Goal: Task Accomplishment & Management: Use online tool/utility

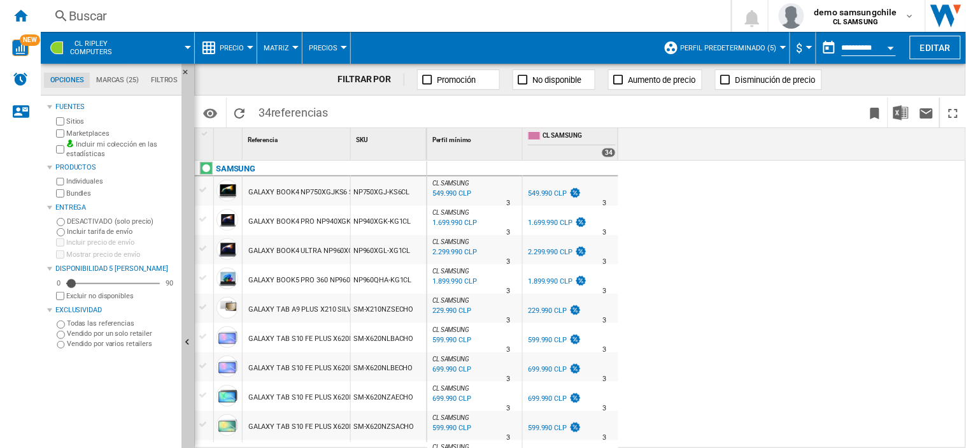
click at [104, 55] on span "[PERSON_NAME] Computers" at bounding box center [91, 47] width 42 height 17
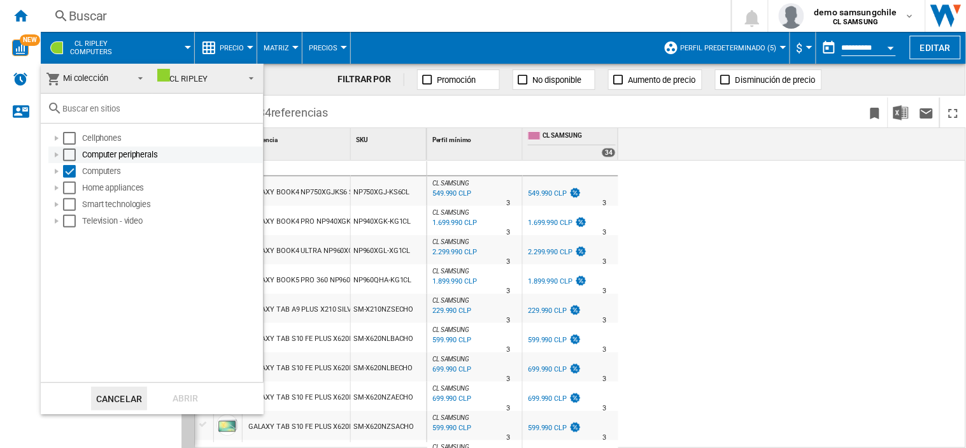
click at [70, 151] on div "Select" at bounding box center [69, 154] width 13 height 13
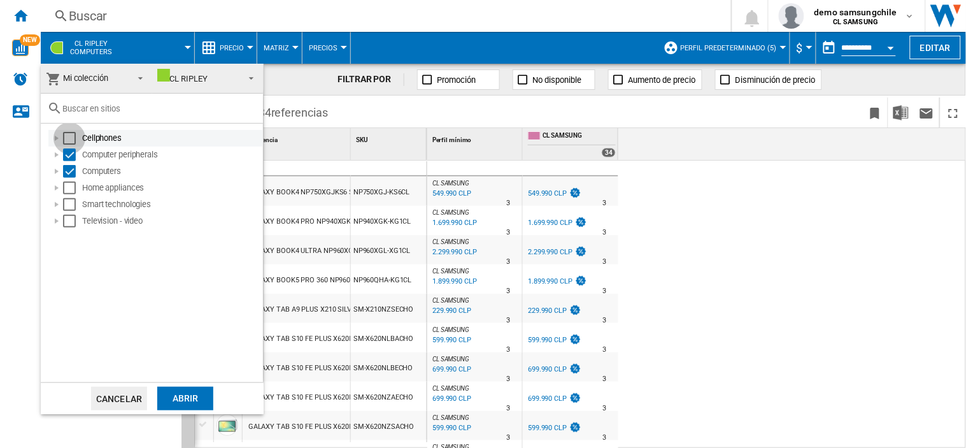
click at [69, 138] on div "Select" at bounding box center [69, 138] width 13 height 13
click at [71, 187] on div "Select" at bounding box center [69, 187] width 13 height 13
click at [71, 206] on div "Select" at bounding box center [69, 204] width 13 height 13
click at [76, 218] on md-checkbox "Select" at bounding box center [72, 221] width 19 height 13
click at [208, 79] on div "CL RIPLEY" at bounding box center [182, 79] width 50 height 10
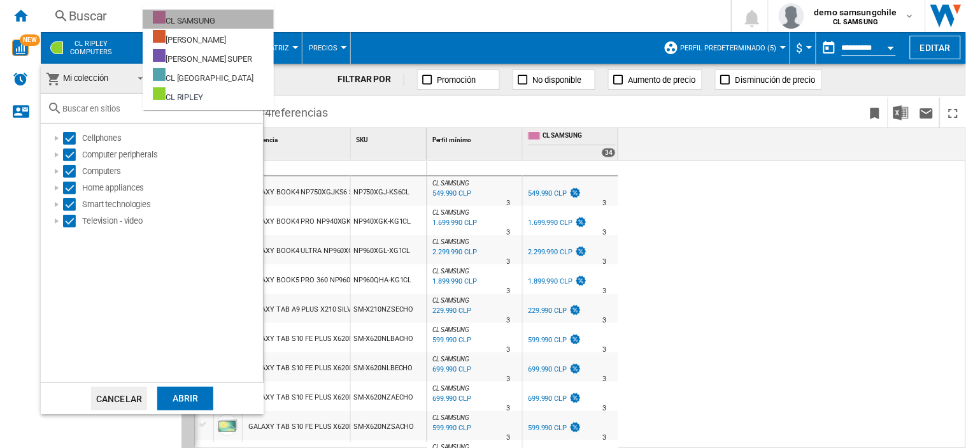
click at [194, 17] on div "CL SAMSUNG" at bounding box center [184, 19] width 62 height 16
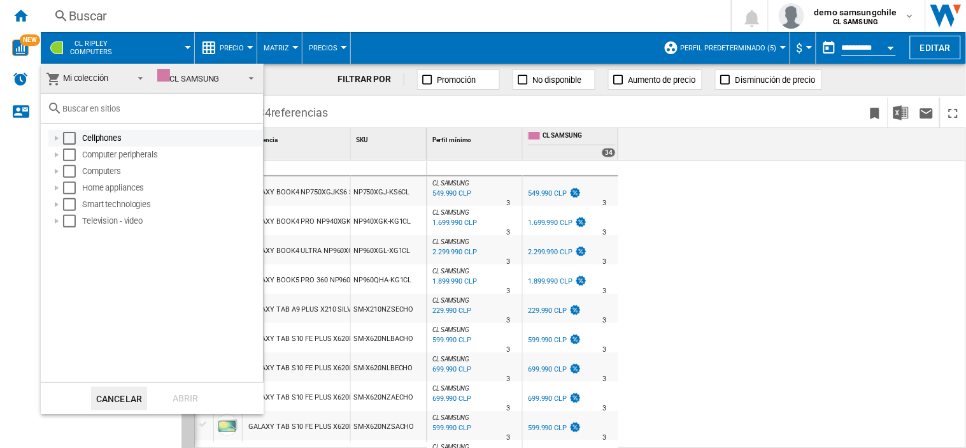
click at [60, 139] on div at bounding box center [56, 138] width 13 height 13
click at [70, 140] on div "Select" at bounding box center [69, 138] width 13 height 13
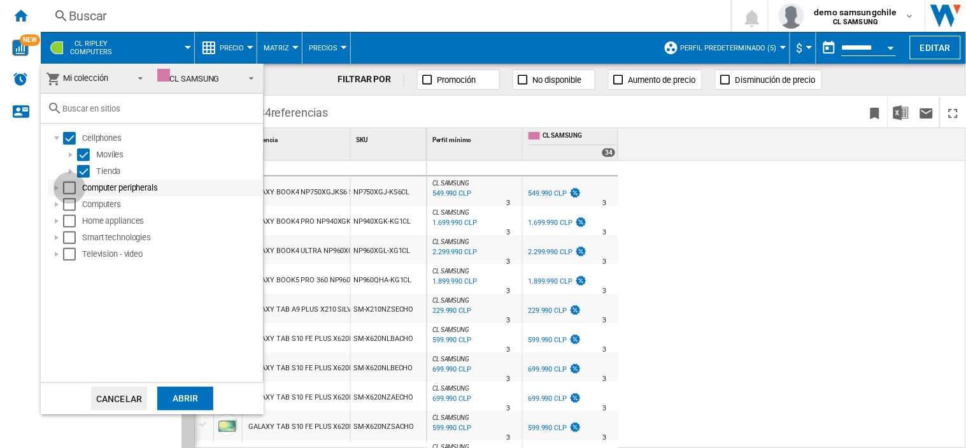
click at [71, 186] on div "Select" at bounding box center [69, 187] width 13 height 13
click at [65, 210] on div "Select" at bounding box center [69, 204] width 13 height 13
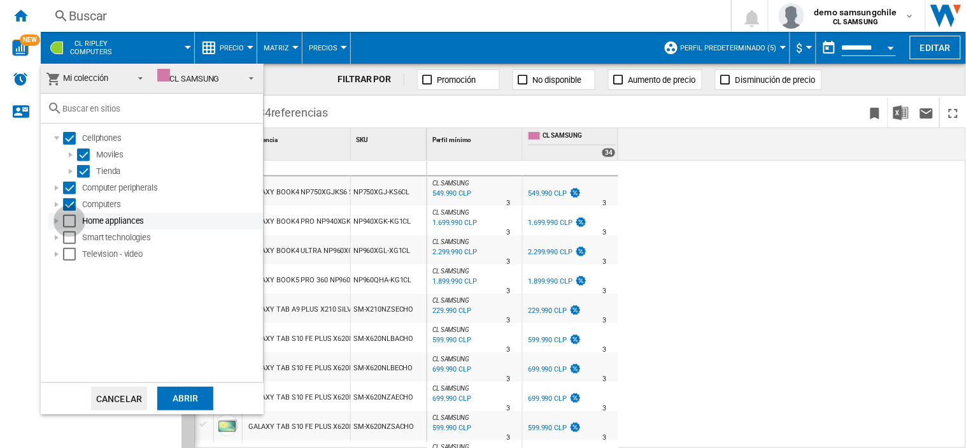
click at [71, 218] on div "Select" at bounding box center [69, 221] width 13 height 13
click at [71, 242] on div "Select" at bounding box center [69, 237] width 13 height 13
click at [73, 249] on div "Select" at bounding box center [69, 254] width 13 height 13
click at [180, 395] on div "Abrir" at bounding box center [185, 399] width 56 height 24
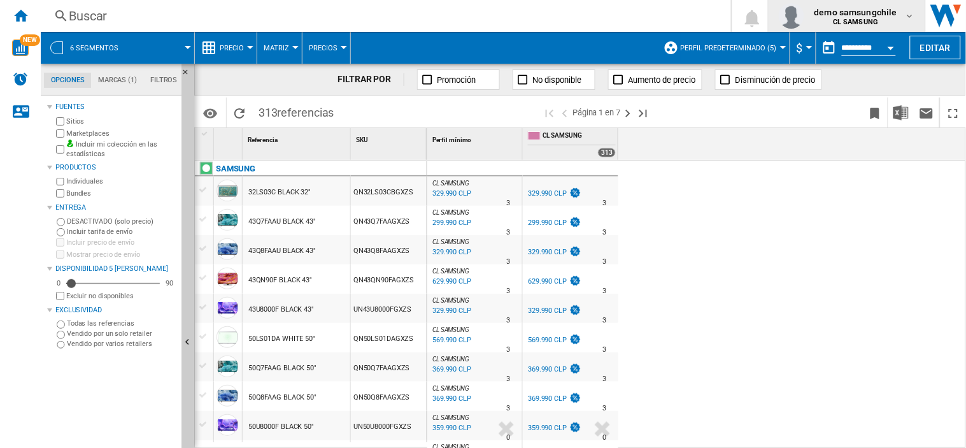
click at [860, 11] on span "demo samsungchile" at bounding box center [855, 12] width 83 height 13
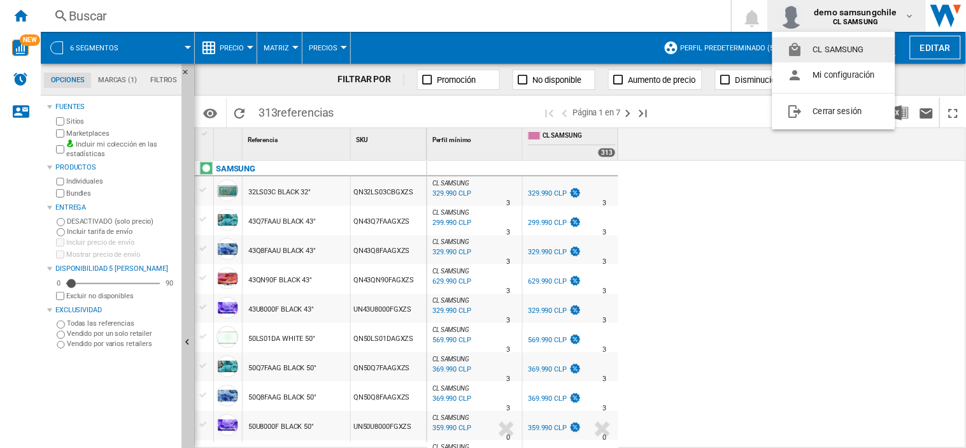
click at [118, 77] on md-backdrop at bounding box center [483, 224] width 966 height 448
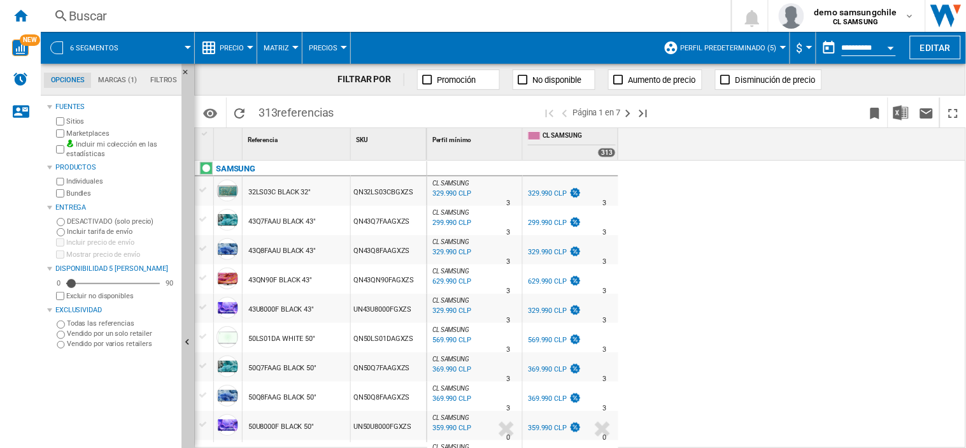
click at [118, 77] on md-tab-item "Marcas (1)" at bounding box center [117, 80] width 52 height 15
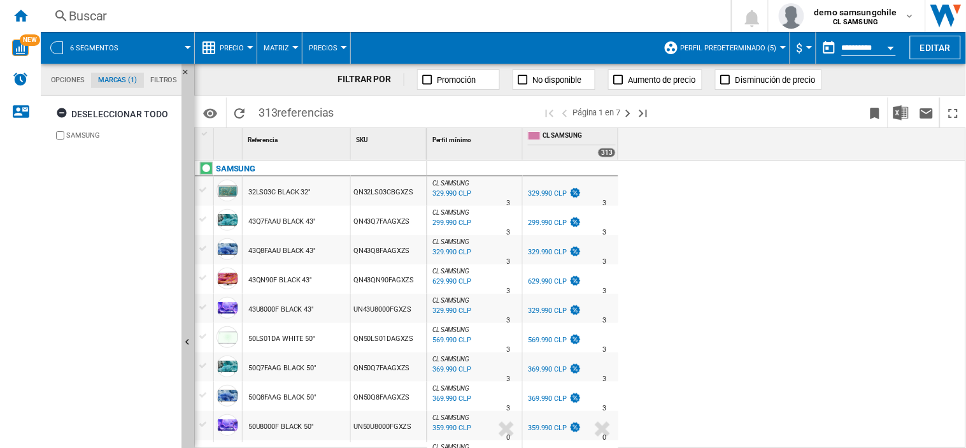
scroll to position [48, 0]
click at [75, 80] on md-tab-item "Opciones" at bounding box center [67, 80] width 47 height 15
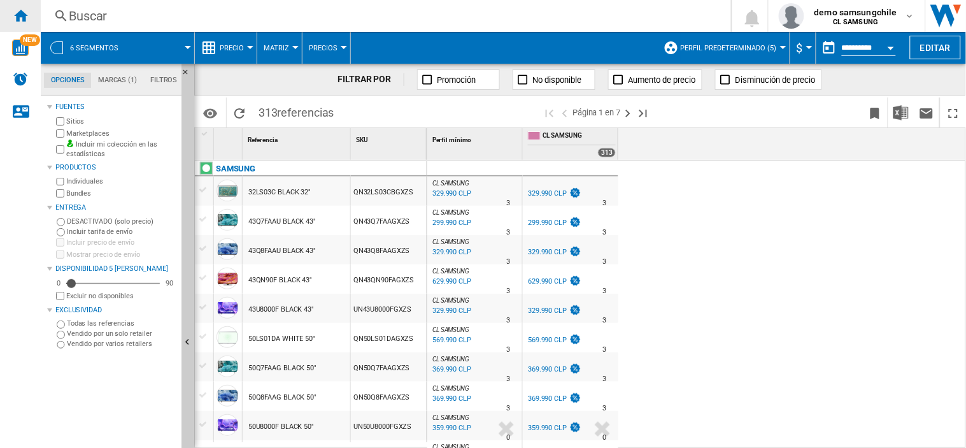
click at [20, 15] on ng-md-icon "Inicio" at bounding box center [20, 15] width 15 height 15
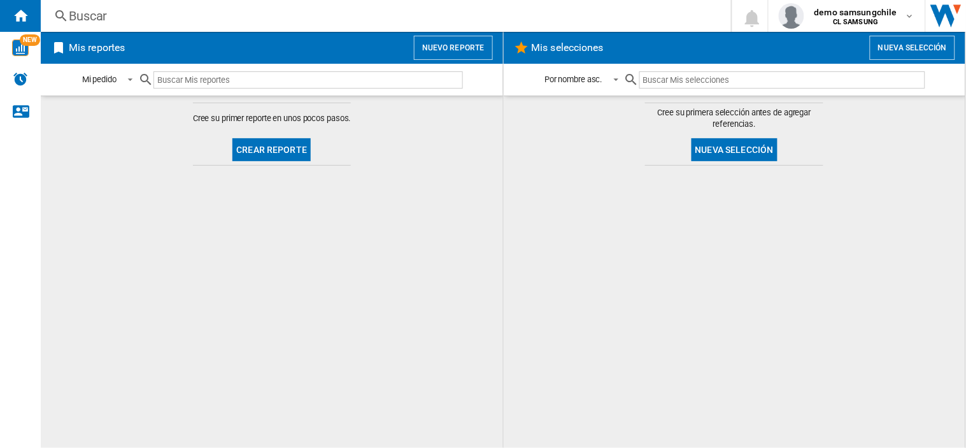
click at [443, 45] on button "Nuevo reporte" at bounding box center [453, 48] width 79 height 24
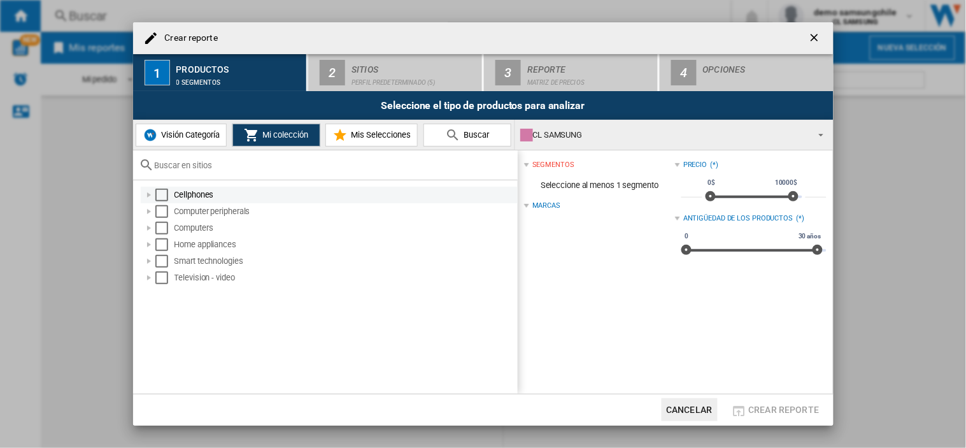
click at [157, 201] on div "Select" at bounding box center [161, 195] width 13 height 13
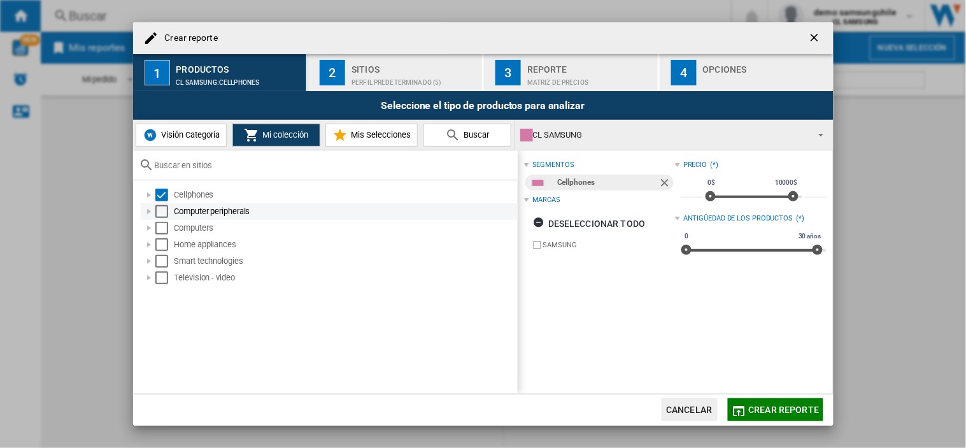
click at [167, 215] on div "Select" at bounding box center [161, 211] width 13 height 13
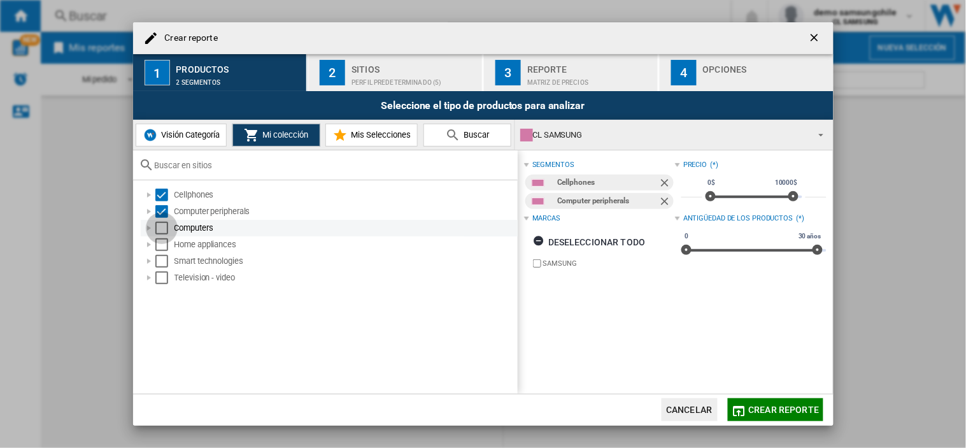
click at [166, 228] on div "Select" at bounding box center [161, 228] width 13 height 13
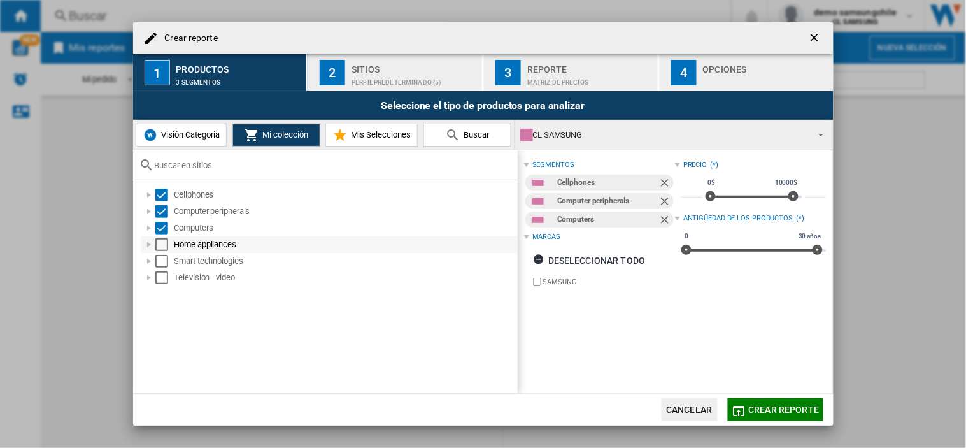
click at [162, 239] on div "Select" at bounding box center [161, 244] width 13 height 13
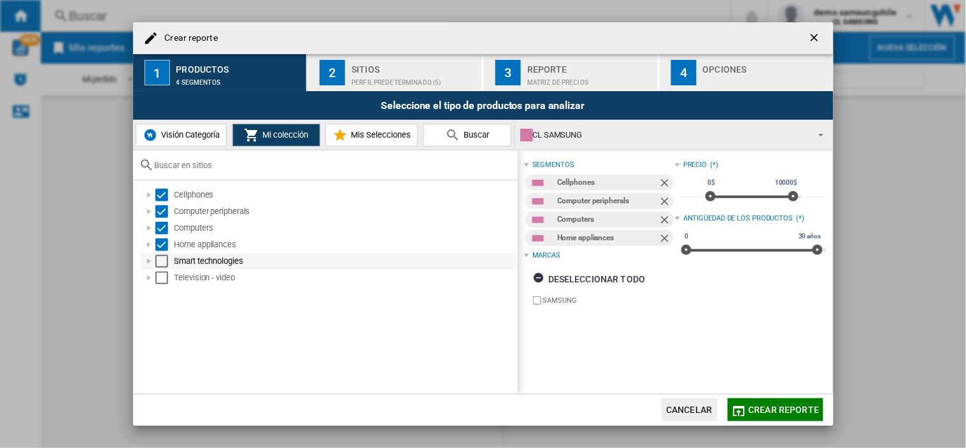
click at [162, 259] on div "Select" at bounding box center [161, 261] width 13 height 13
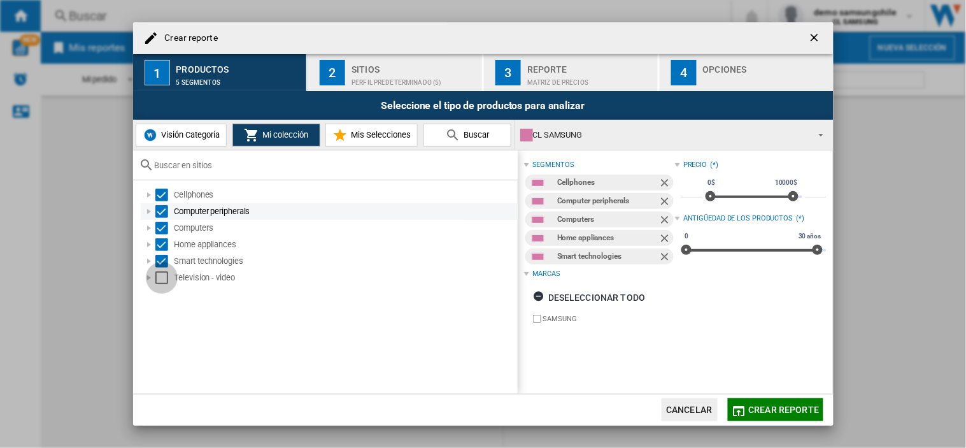
drag, startPoint x: 166, startPoint y: 275, endPoint x: 222, endPoint y: 212, distance: 84.4
click at [166, 276] on div "Select" at bounding box center [161, 277] width 13 height 13
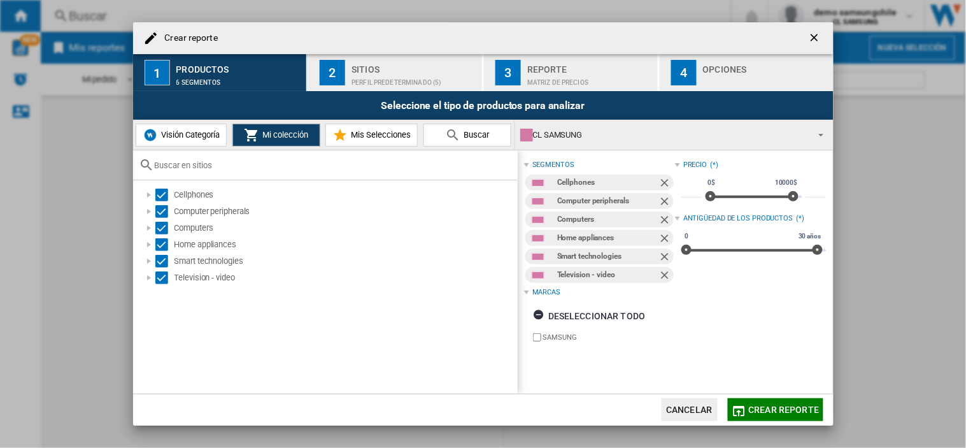
click at [392, 71] on div "Sitios" at bounding box center [414, 65] width 125 height 13
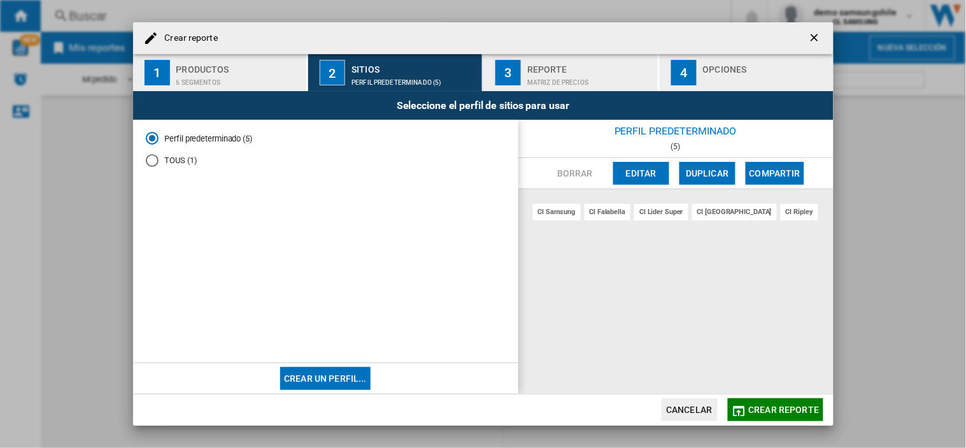
click at [623, 176] on button "Editar" at bounding box center [641, 173] width 56 height 23
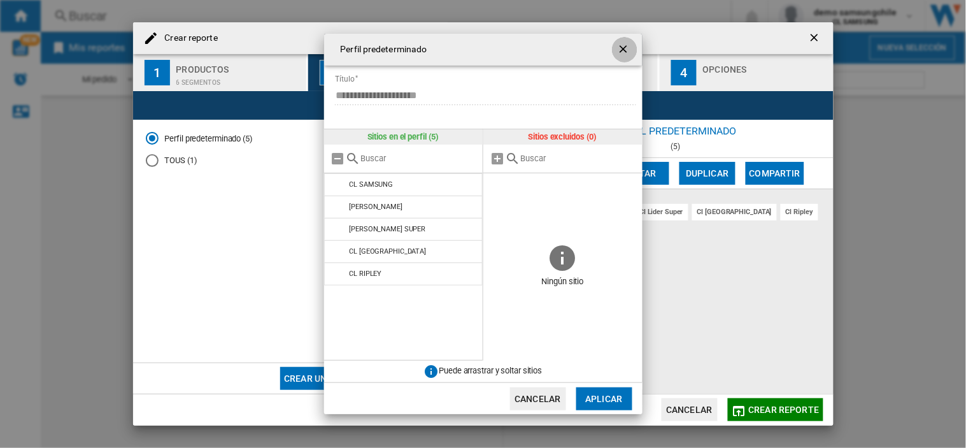
click at [625, 50] on ng-md-icon "getI18NText('BUTTONS.CLOSE_DIALOG')" at bounding box center [624, 50] width 15 height 15
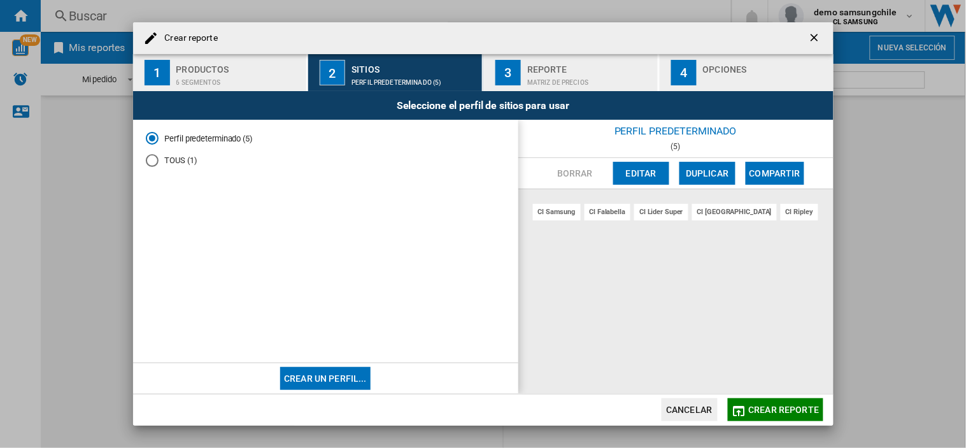
click at [792, 403] on button "Crear reporte" at bounding box center [776, 409] width 96 height 23
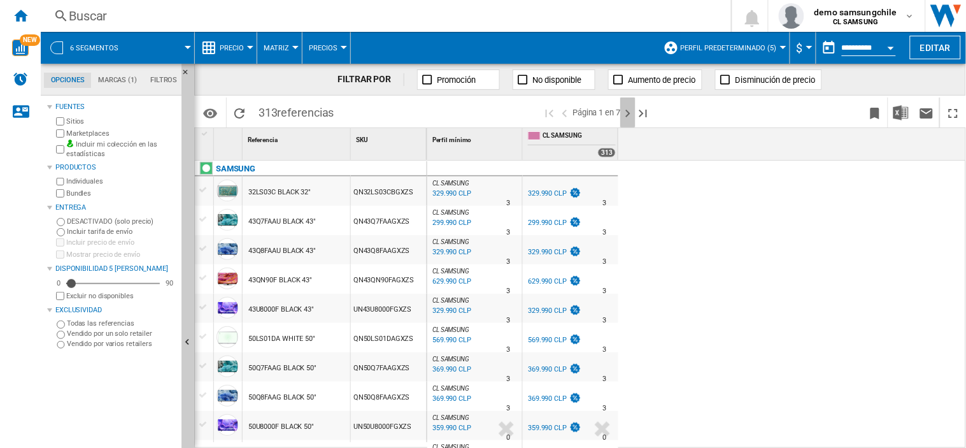
click at [626, 110] on ng-md-icon "Página siguiente" at bounding box center [627, 113] width 15 height 15
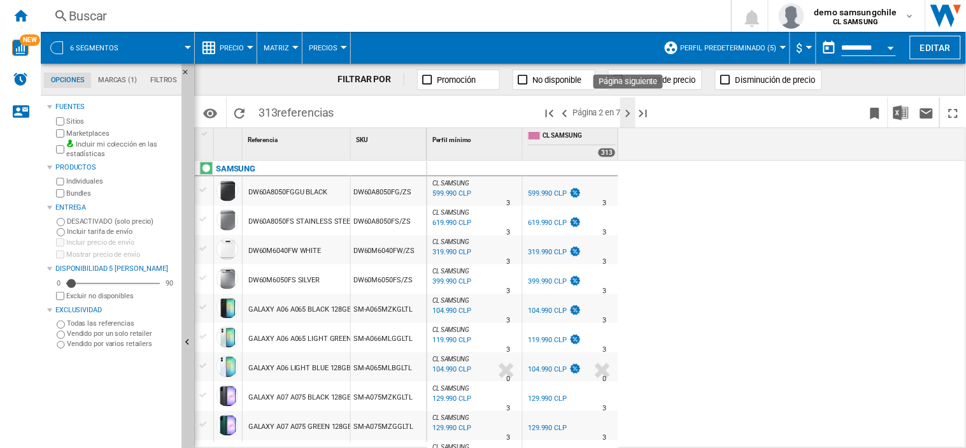
click at [629, 112] on ng-md-icon "Página siguiente" at bounding box center [627, 113] width 15 height 15
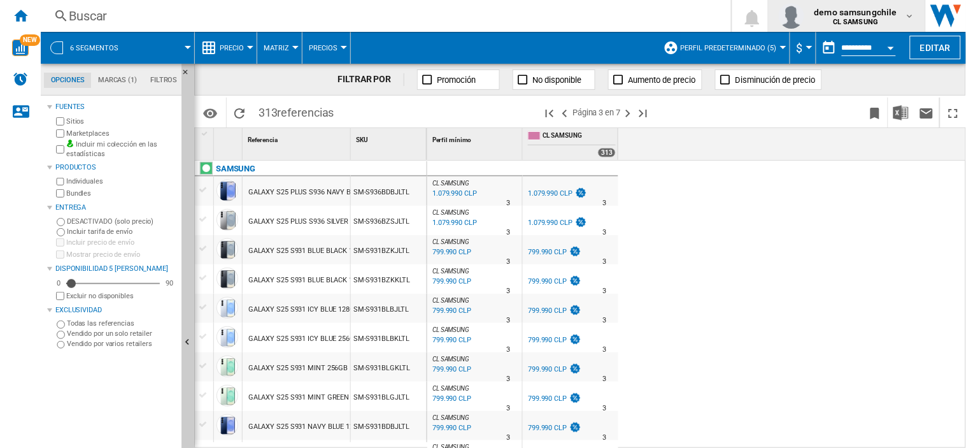
click at [876, 20] on b "CL SAMSUNG" at bounding box center [855, 22] width 45 height 8
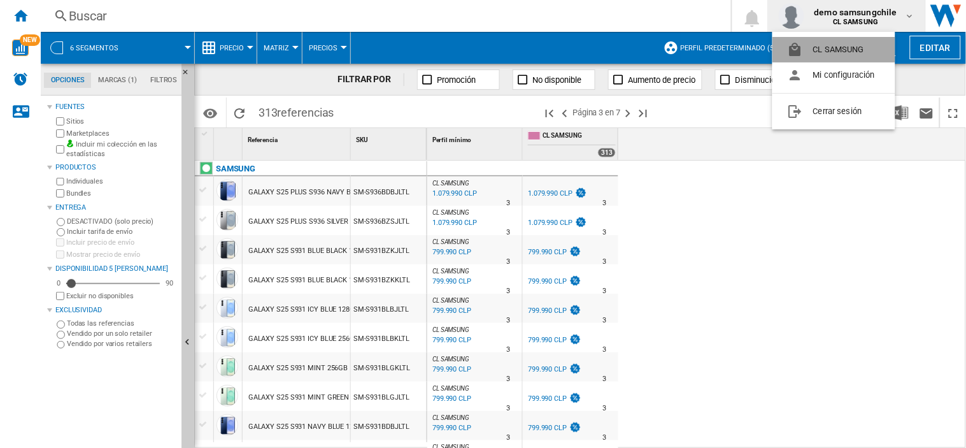
click at [843, 52] on button "CL SAMSUNG" at bounding box center [833, 49] width 123 height 25
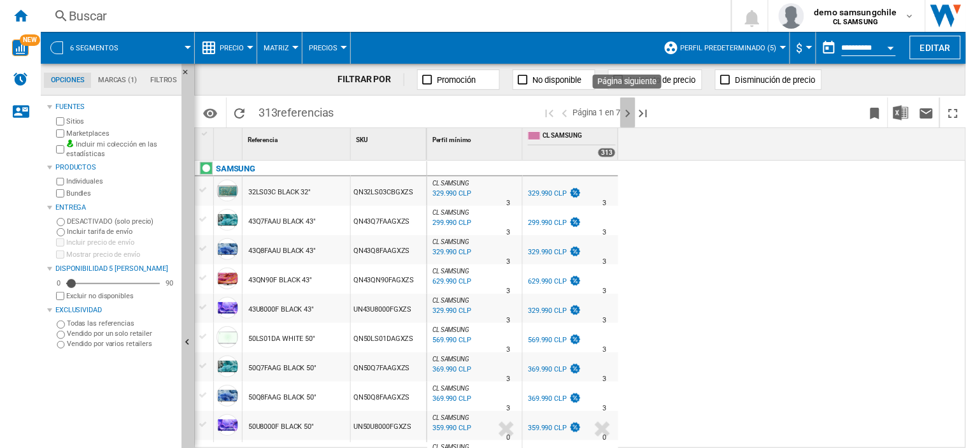
click at [628, 115] on ng-md-icon "Página siguiente" at bounding box center [627, 113] width 15 height 15
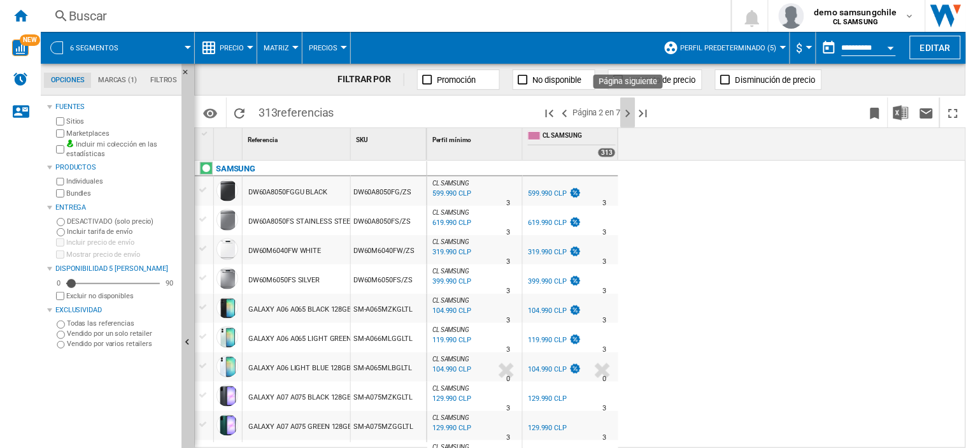
click at [628, 115] on ng-md-icon "Página siguiente" at bounding box center [627, 113] width 15 height 15
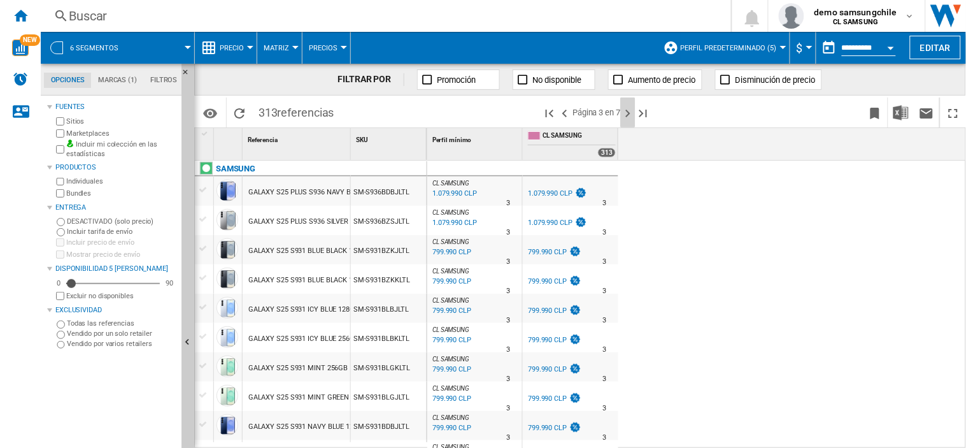
click at [628, 115] on ng-md-icon "Página siguiente" at bounding box center [627, 113] width 15 height 15
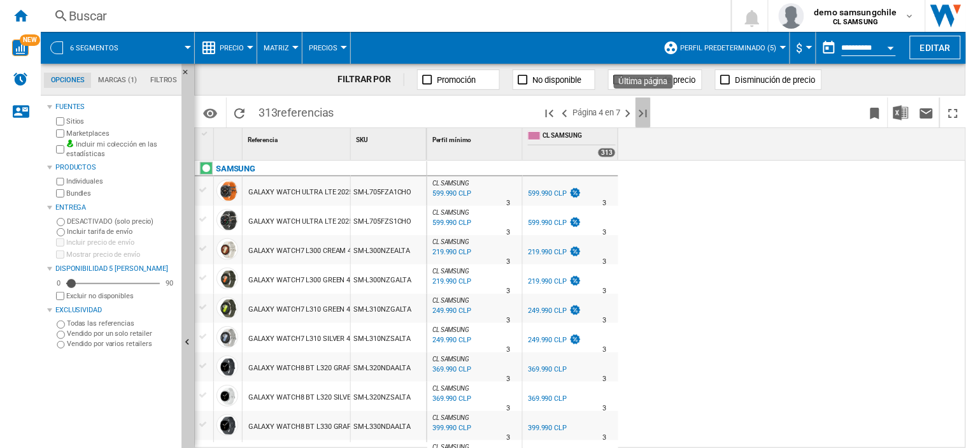
click at [642, 115] on ng-md-icon "Última página" at bounding box center [643, 113] width 15 height 15
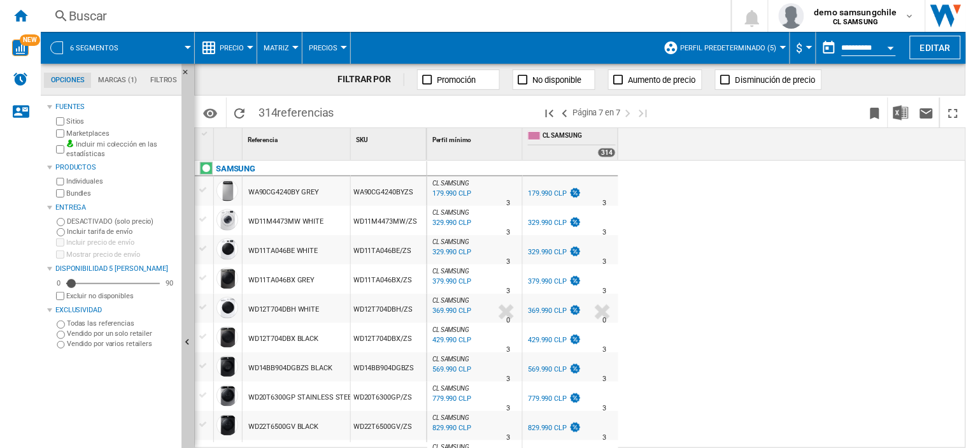
click at [142, 52] on span at bounding box center [162, 48] width 52 height 32
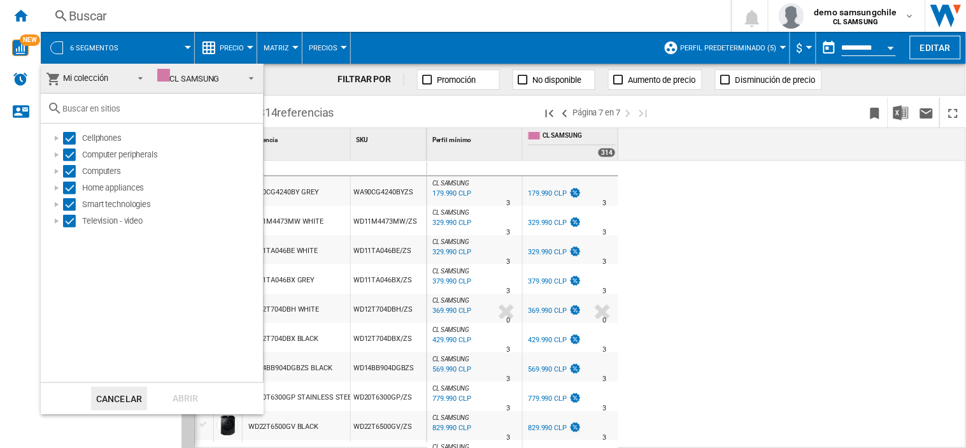
click at [818, 259] on md-backdrop at bounding box center [483, 224] width 966 height 448
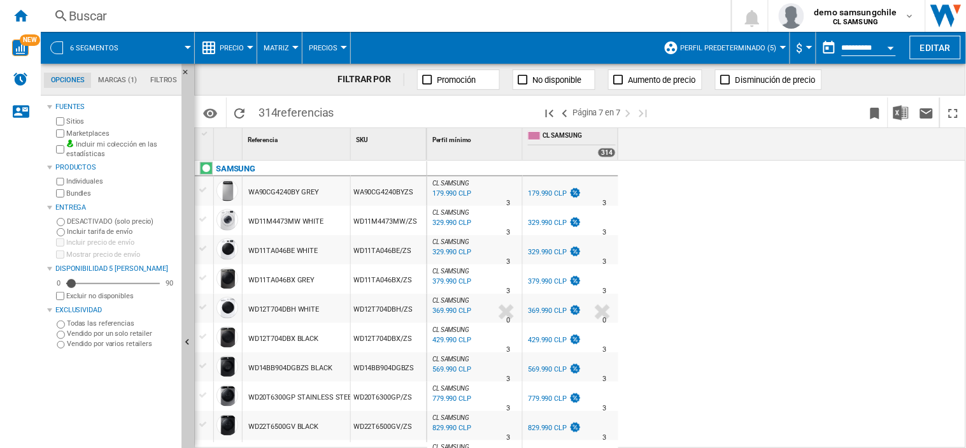
drag, startPoint x: 322, startPoint y: 195, endPoint x: 276, endPoint y: 193, distance: 45.9
click at [262, 192] on div "WA90CG4240BY GREY" at bounding box center [297, 190] width 108 height 29
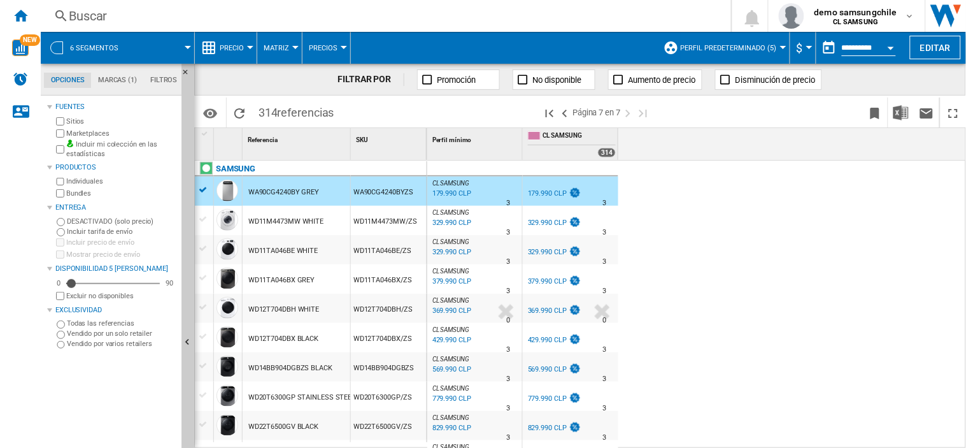
click at [394, 193] on div "WA90CG4240BYZS" at bounding box center [389, 190] width 76 height 29
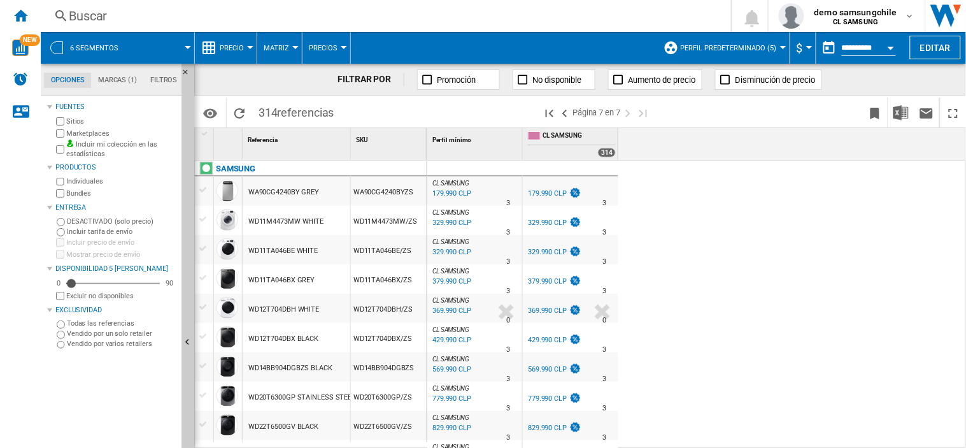
click at [394, 193] on div "WA90CG4240BYZS" at bounding box center [389, 190] width 76 height 29
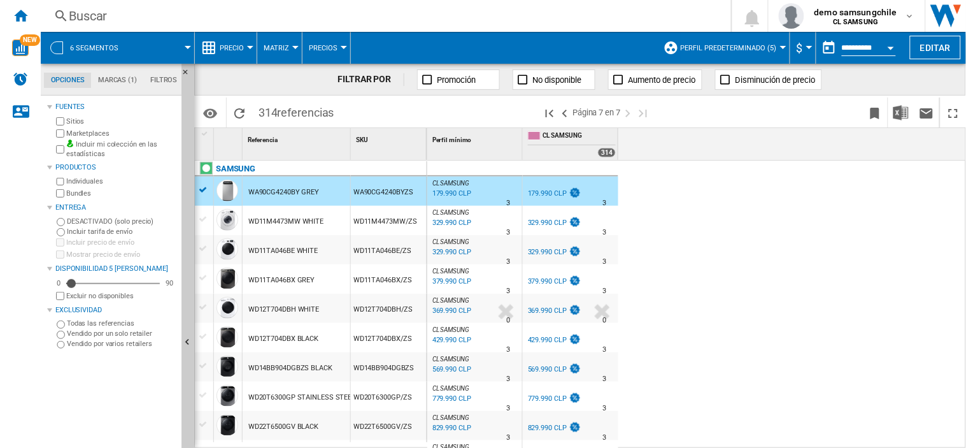
click at [376, 192] on div "WA90CG4240BYZS" at bounding box center [389, 190] width 76 height 29
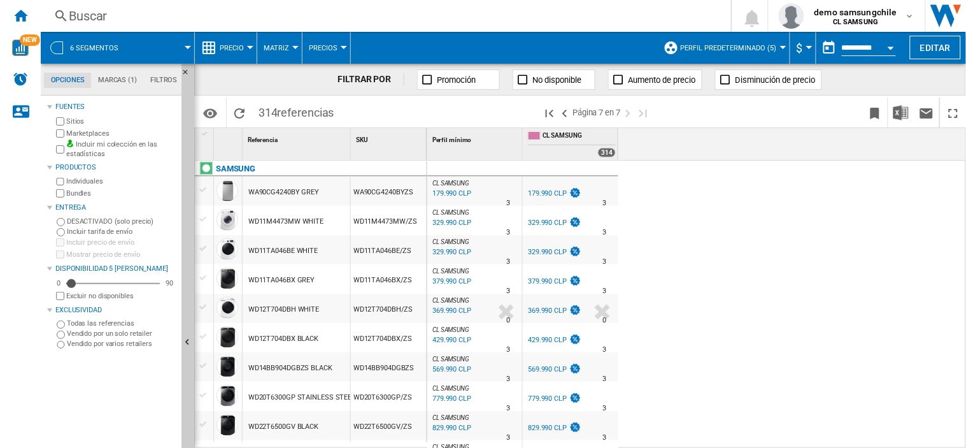
click at [376, 192] on div "WA90CG4240BYZS" at bounding box center [389, 190] width 76 height 29
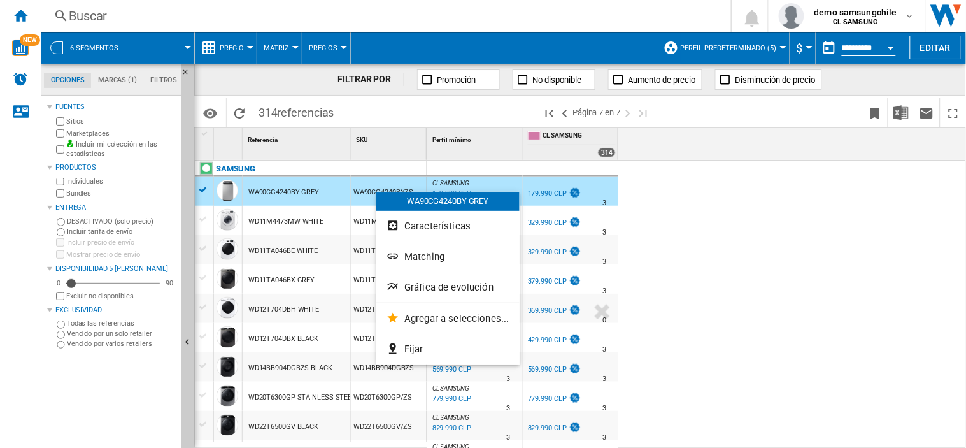
click at [756, 273] on div at bounding box center [483, 224] width 966 height 448
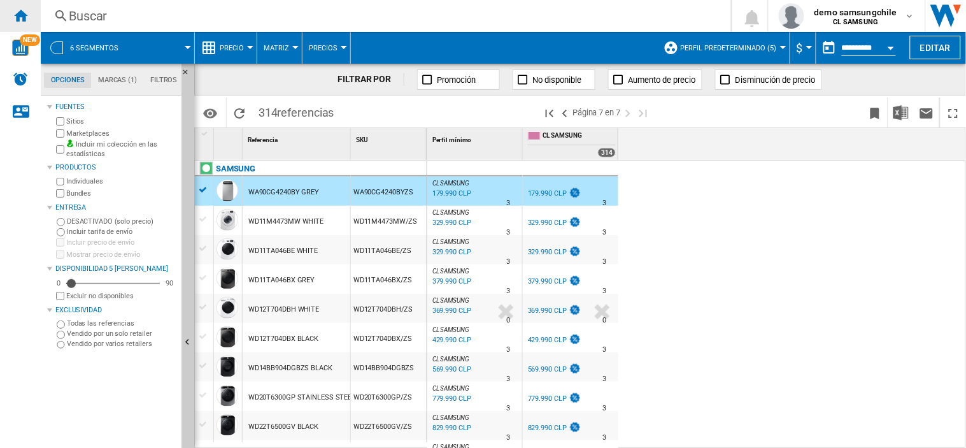
click at [24, 19] on ng-md-icon "Inicio" at bounding box center [20, 15] width 15 height 15
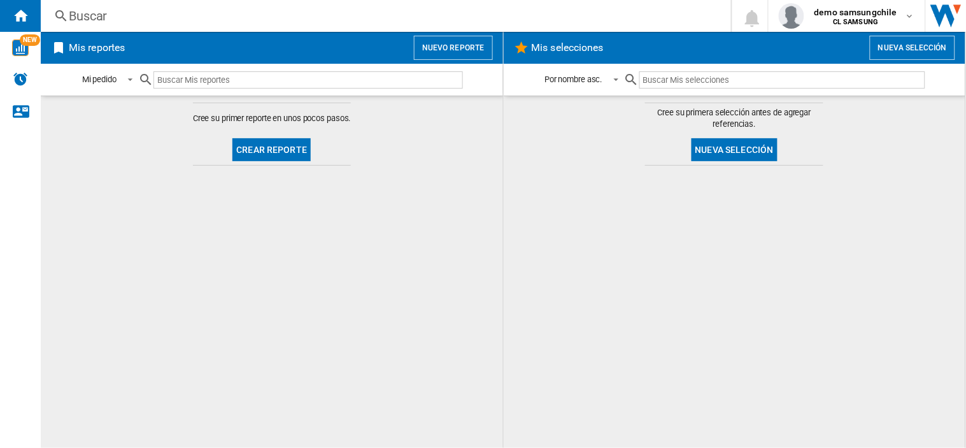
click at [455, 48] on button "Nuevo reporte" at bounding box center [453, 48] width 79 height 24
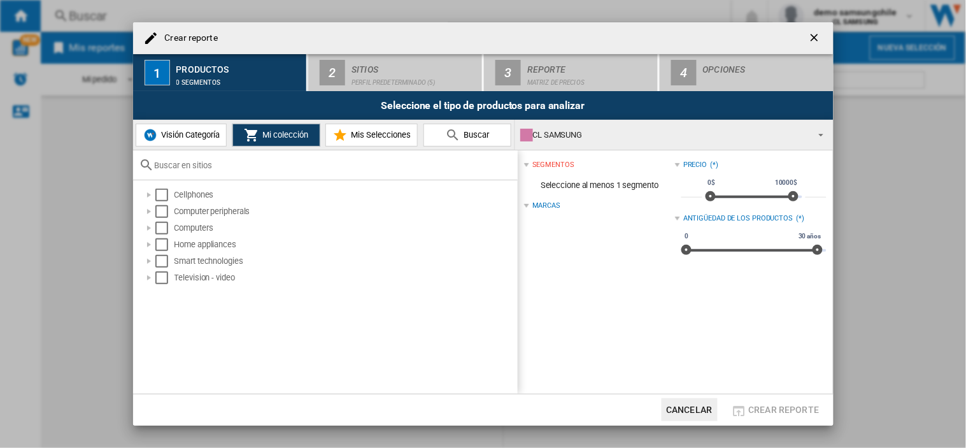
click at [173, 153] on div "Crear reporte ..." at bounding box center [325, 165] width 385 height 30
click at [180, 131] on span "Visión Categoría" at bounding box center [189, 135] width 62 height 10
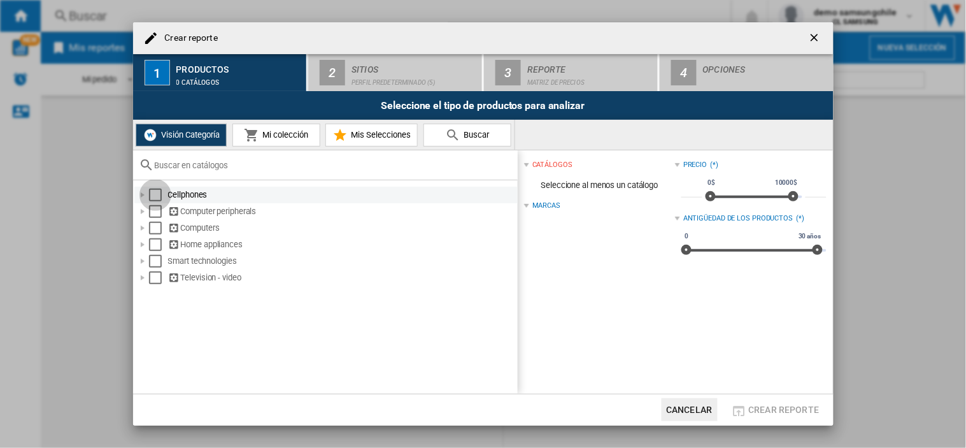
click at [157, 191] on div "Select" at bounding box center [155, 195] width 13 height 13
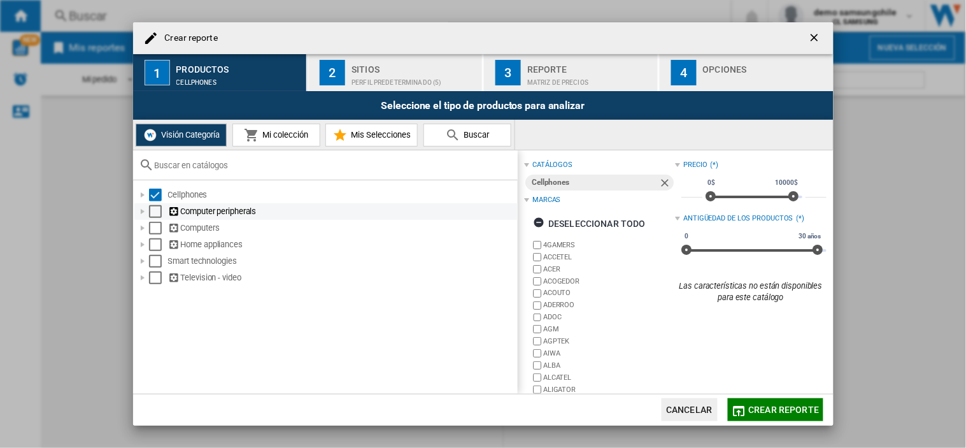
click at [158, 213] on div "Select" at bounding box center [155, 211] width 13 height 13
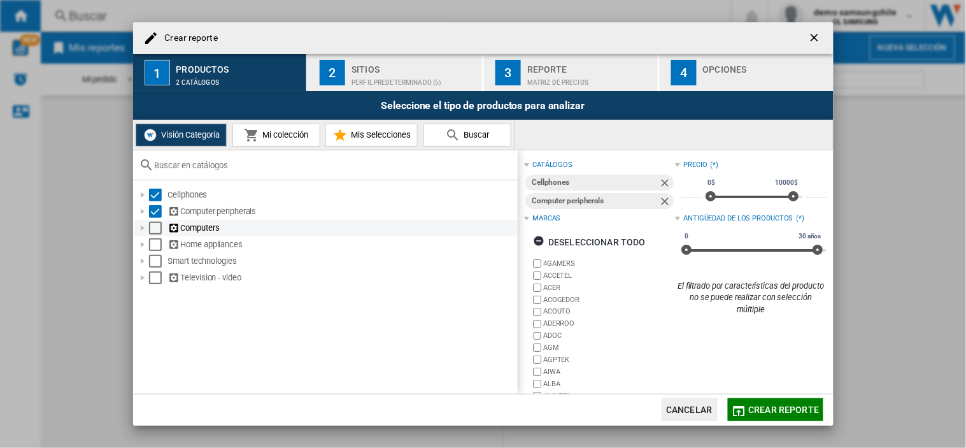
click at [157, 230] on div "Select" at bounding box center [155, 228] width 13 height 13
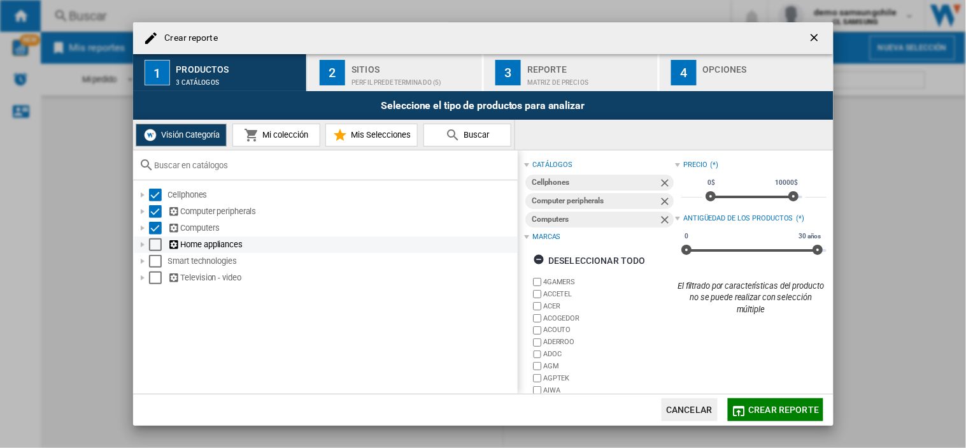
click at [156, 242] on div "Select" at bounding box center [155, 244] width 13 height 13
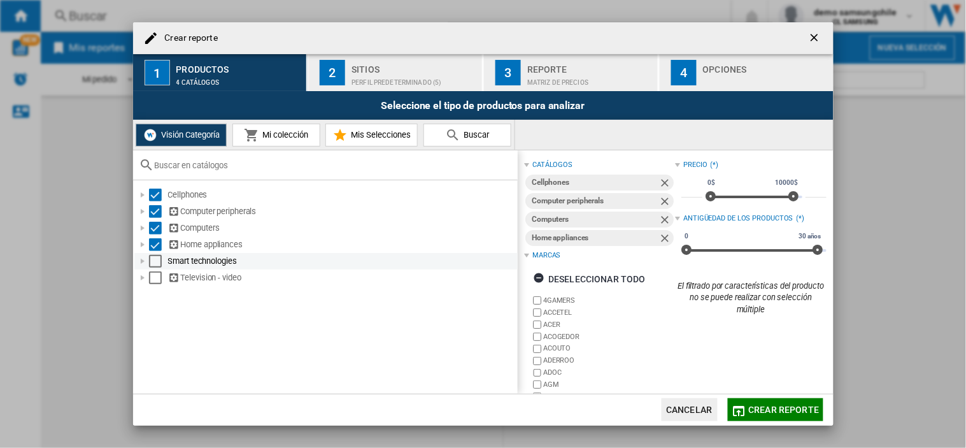
click at [156, 261] on div "Select" at bounding box center [155, 261] width 13 height 13
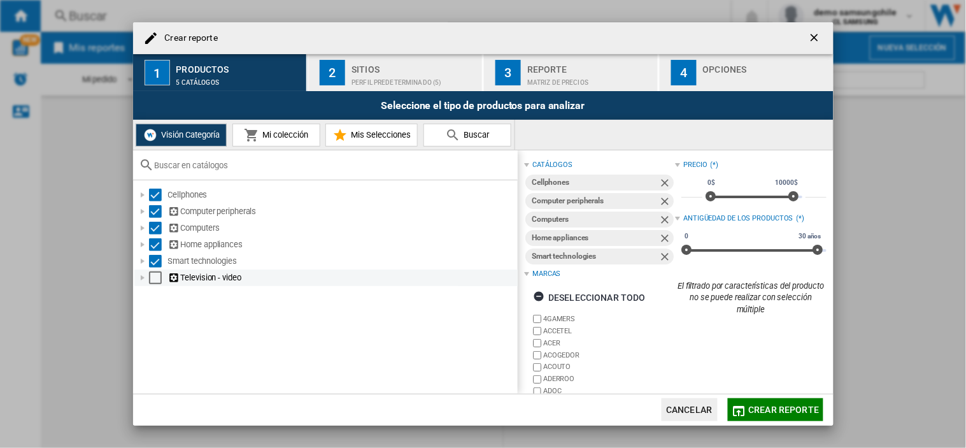
drag, startPoint x: 156, startPoint y: 281, endPoint x: 272, endPoint y: 205, distance: 138.8
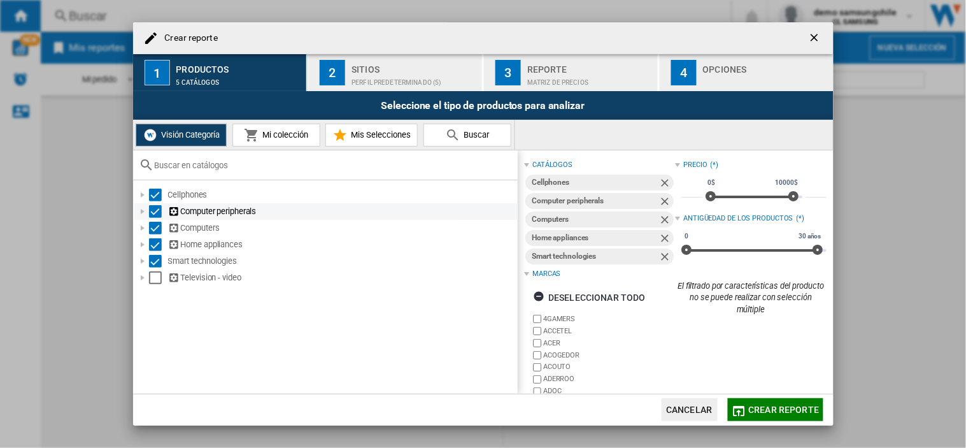
click at [156, 281] on div "Select" at bounding box center [155, 277] width 13 height 13
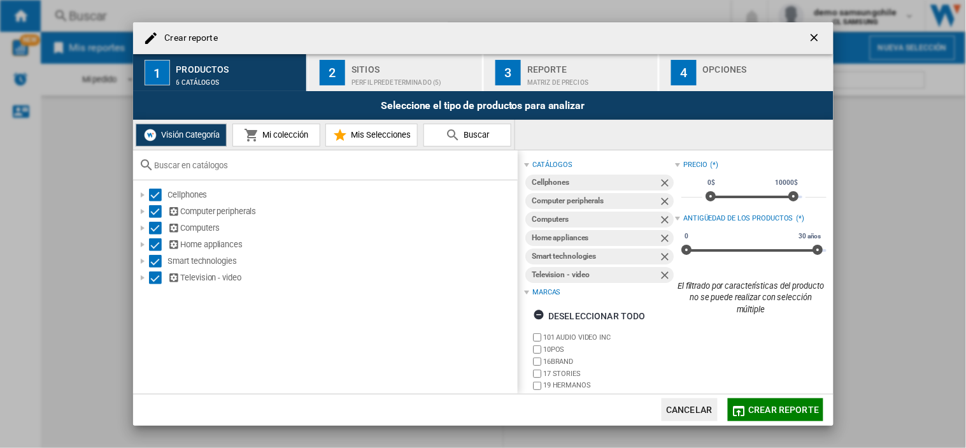
click at [386, 73] on div "Perfil predeterminado (5)" at bounding box center [414, 79] width 125 height 13
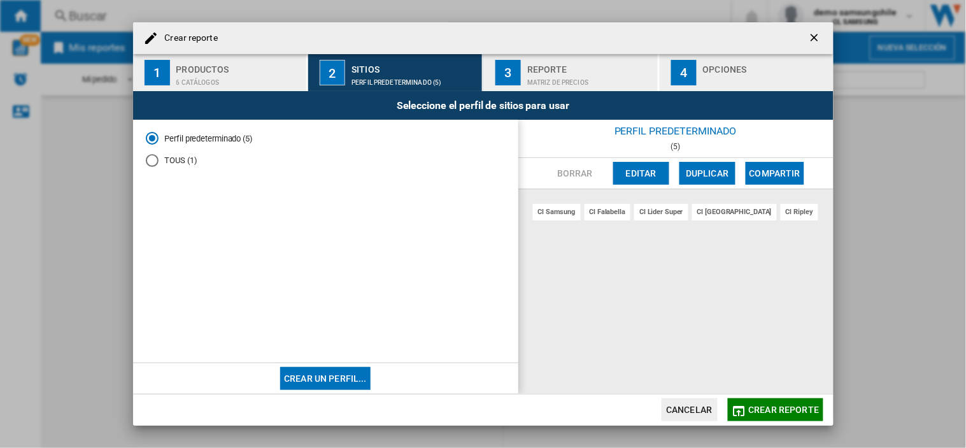
click at [786, 409] on span "Crear reporte" at bounding box center [784, 409] width 71 height 10
